Goal: Manage account settings

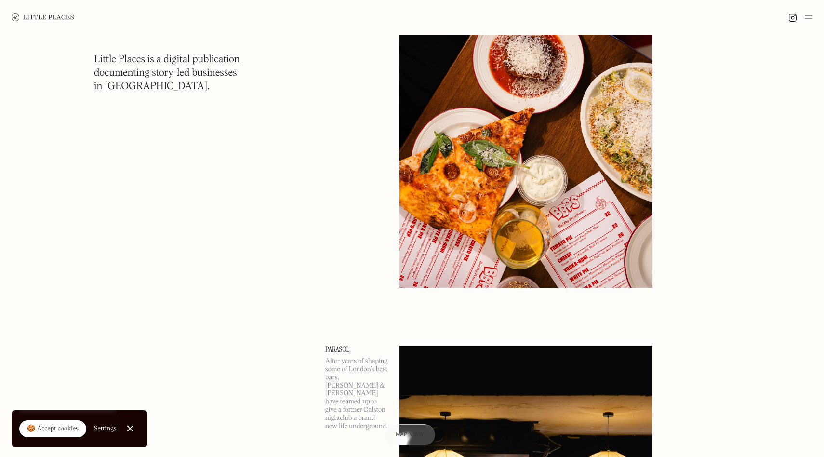
scroll to position [1024, 0]
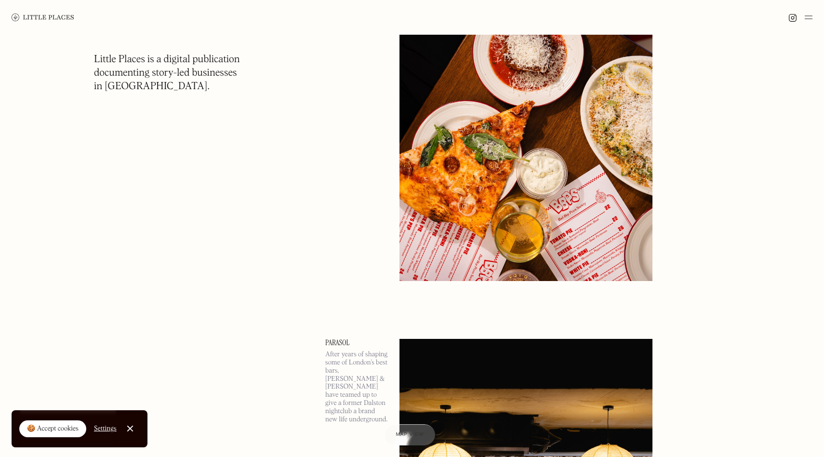
click at [98, 427] on div "Settings" at bounding box center [105, 428] width 23 height 7
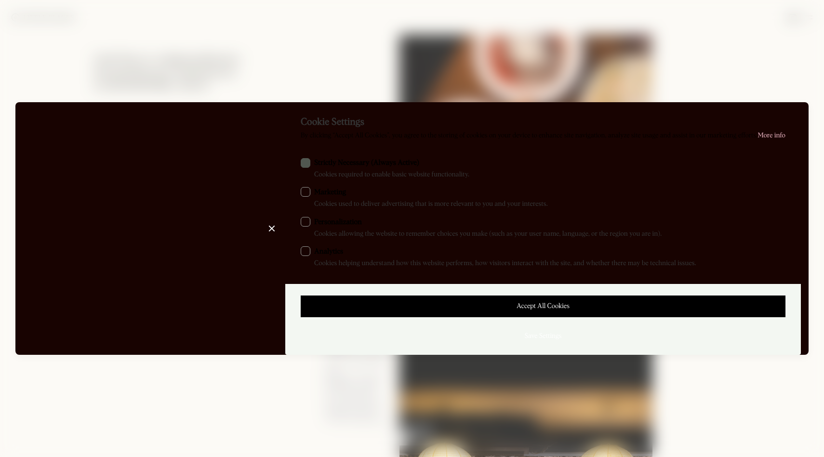
click at [306, 192] on div "ck-form" at bounding box center [306, 192] width 10 height 10
click at [314, 192] on input "Marketing Cookies used to deliver advertising that is more relevant to you and …" at bounding box center [317, 190] width 6 height 6
click at [308, 165] on div "ck-form" at bounding box center [306, 163] width 10 height 10
click at [308, 188] on label "Marketing Cookies used to deliver advertising that is more relevant to you and …" at bounding box center [543, 198] width 485 height 22
click at [314, 188] on input "Marketing Cookies used to deliver advertising that is more relevant to you and …" at bounding box center [317, 190] width 6 height 6
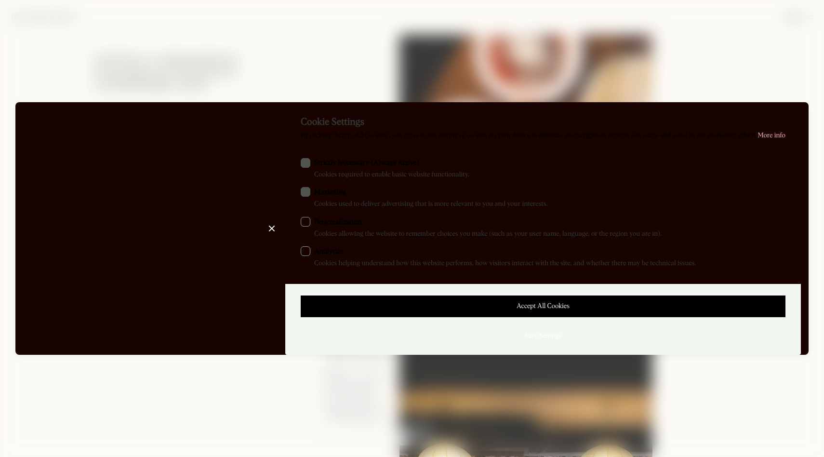
checkbox input "false"
click at [760, 45] on div at bounding box center [412, 228] width 824 height 457
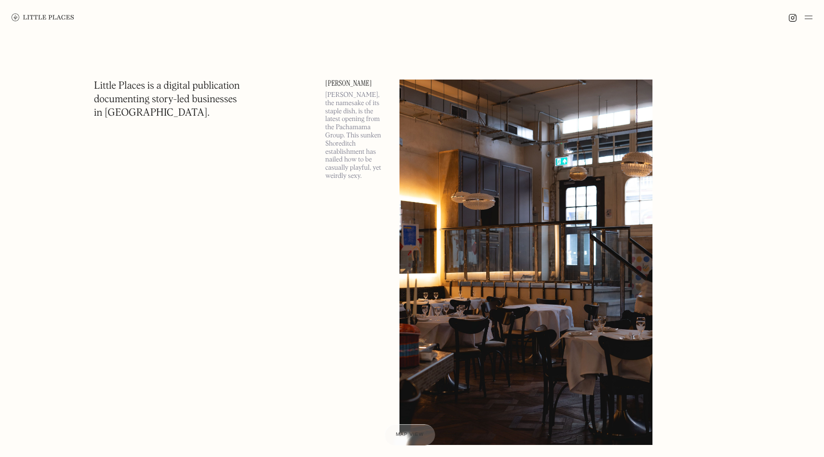
scroll to position [0, 0]
